Goal: Find specific page/section: Find specific page/section

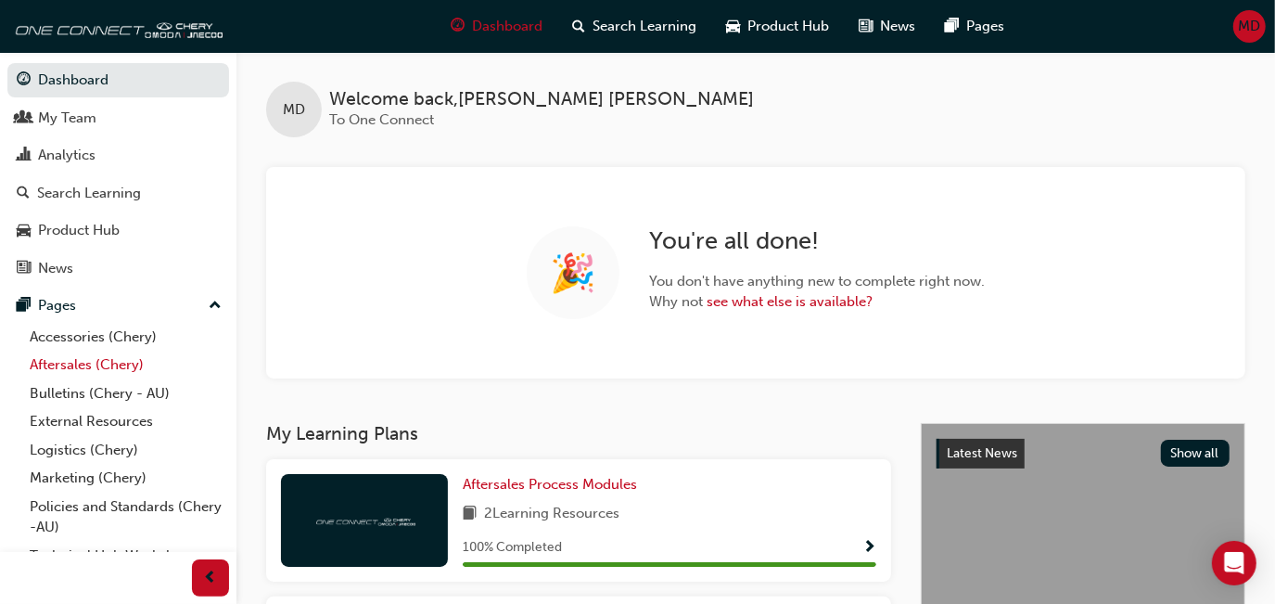
click at [96, 364] on link "Aftersales (Chery)" at bounding box center [125, 365] width 207 height 29
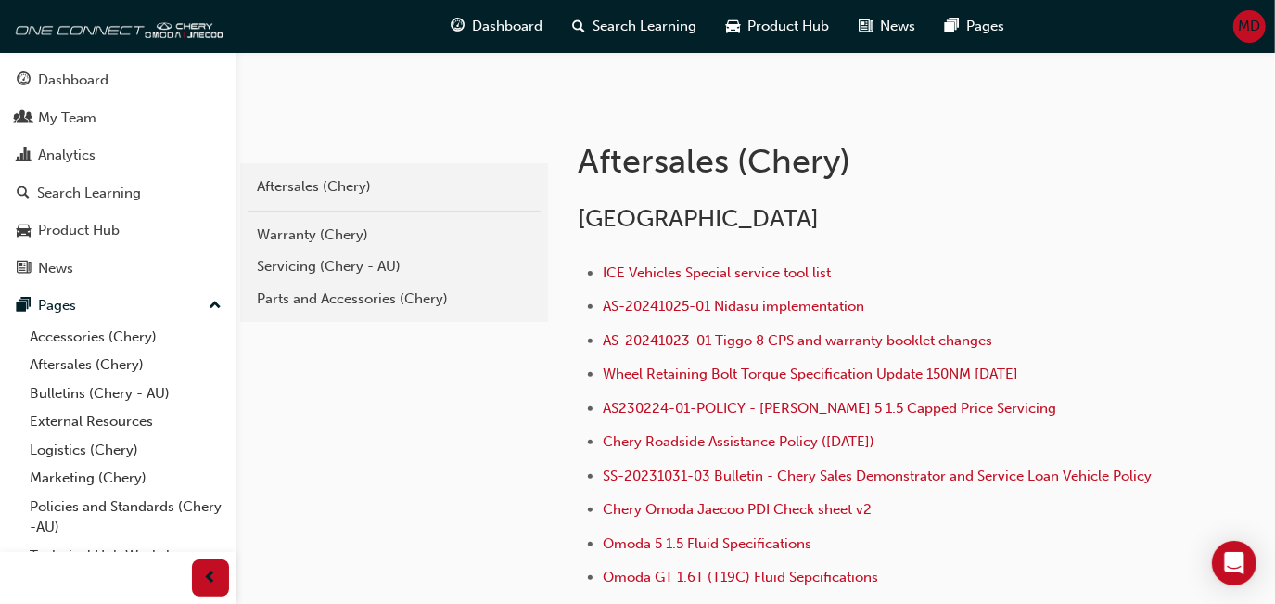
scroll to position [294, 0]
click at [74, 420] on link "External Resources" at bounding box center [125, 421] width 207 height 29
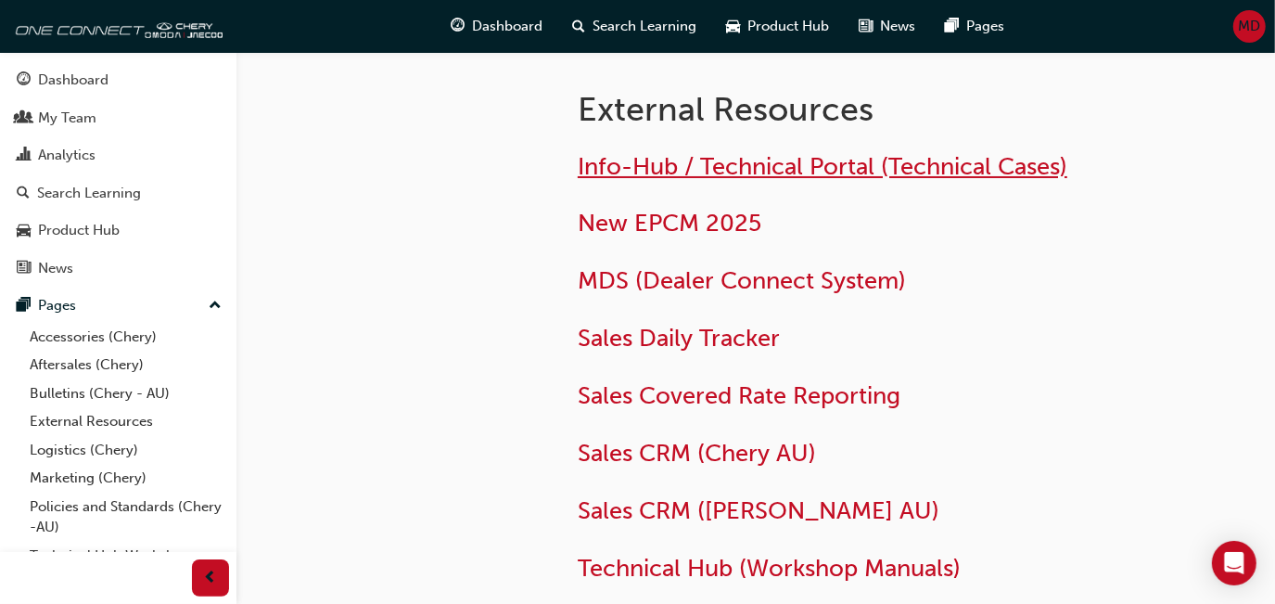
click at [620, 171] on span "Info-Hub / Technical Portal (Technical Cases)" at bounding box center [823, 166] width 490 height 29
